Goal: Information Seeking & Learning: Learn about a topic

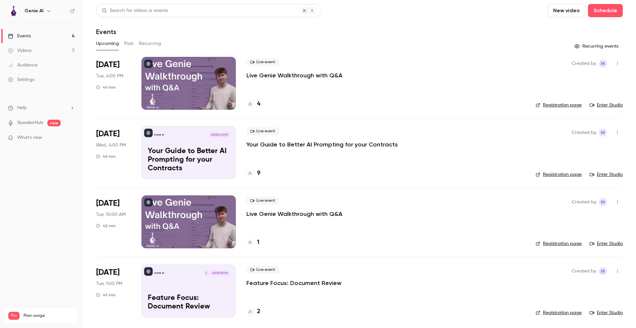
scroll to position [1, 0]
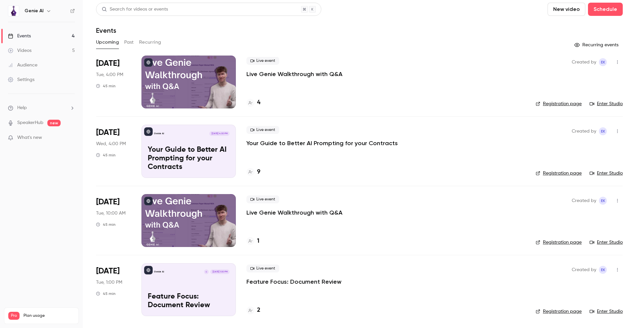
click at [130, 45] on button "Past" at bounding box center [129, 42] width 10 height 11
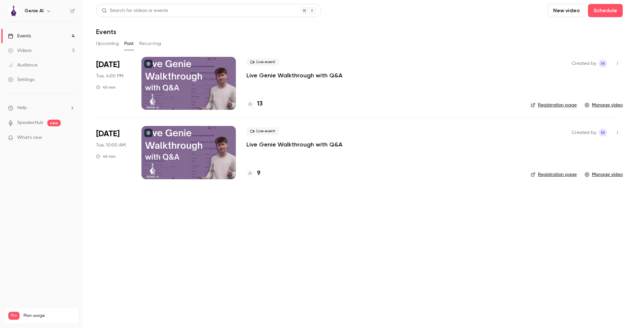
click at [286, 75] on p "Live Genie Walkthrough with Q&A" at bounding box center [294, 76] width 96 height 8
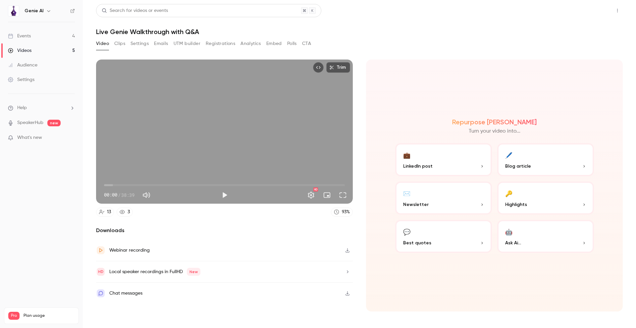
click at [593, 10] on button "Share" at bounding box center [593, 10] width 26 height 13
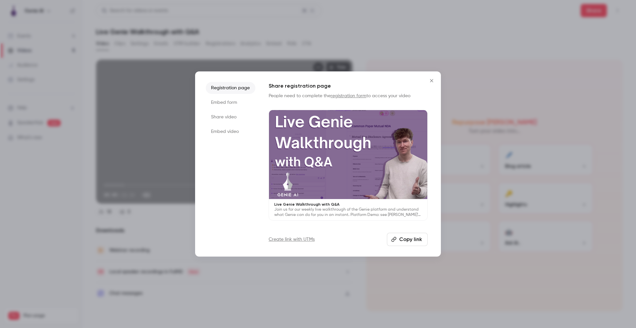
click at [432, 79] on icon "Close" at bounding box center [431, 80] width 8 height 5
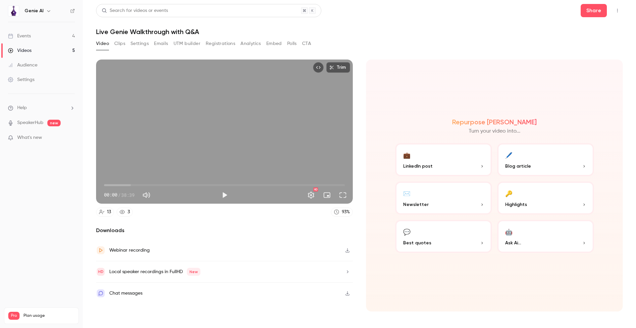
click at [348, 251] on icon "button" at bounding box center [347, 250] width 5 height 5
